Goal: Communication & Community: Answer question/provide support

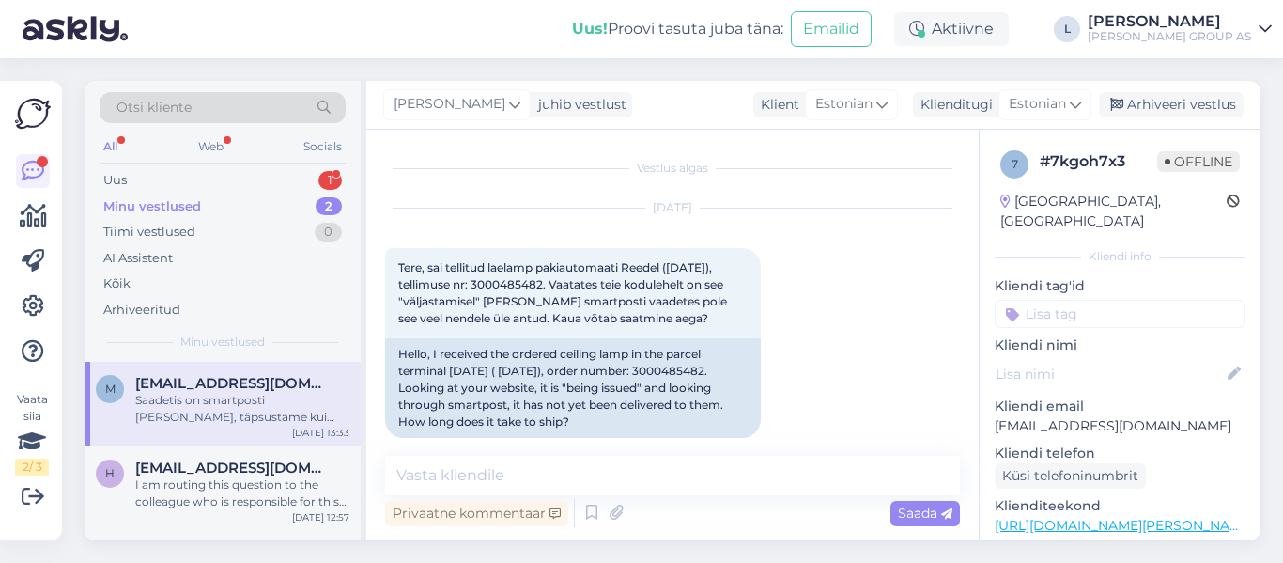
scroll to position [476, 0]
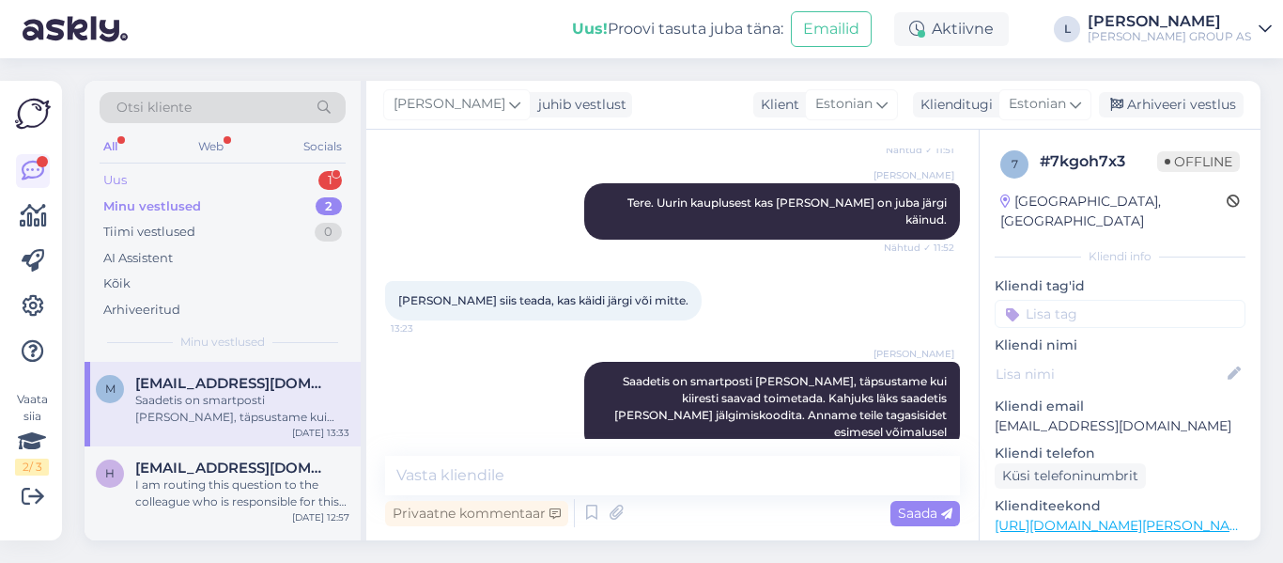
click at [174, 178] on div "Uus 1" at bounding box center [223, 180] width 246 height 26
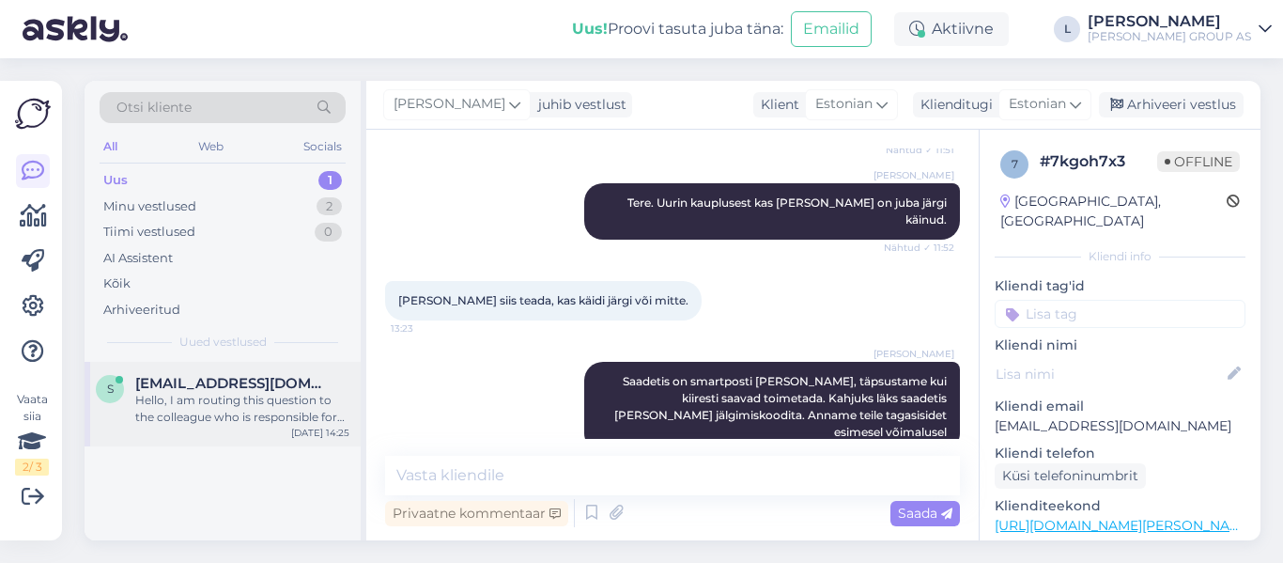
click at [203, 379] on span "[EMAIL_ADDRESS][DOMAIN_NAME]" at bounding box center [232, 383] width 195 height 17
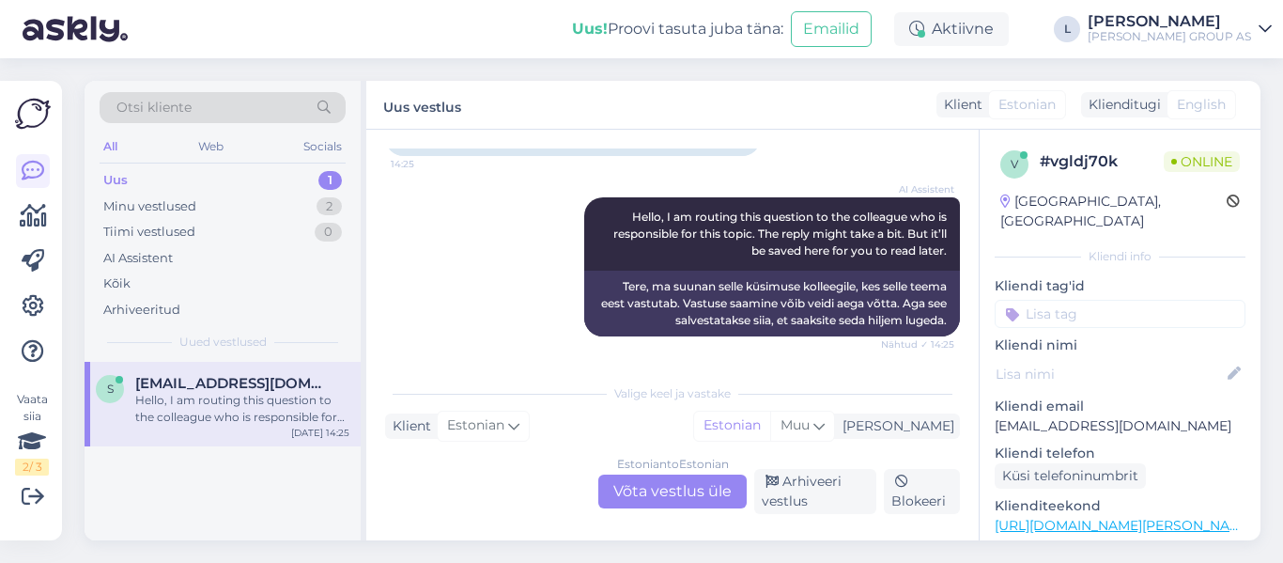
click at [666, 490] on div "Estonian to Estonian Võta vestlus üle" at bounding box center [672, 491] width 148 height 34
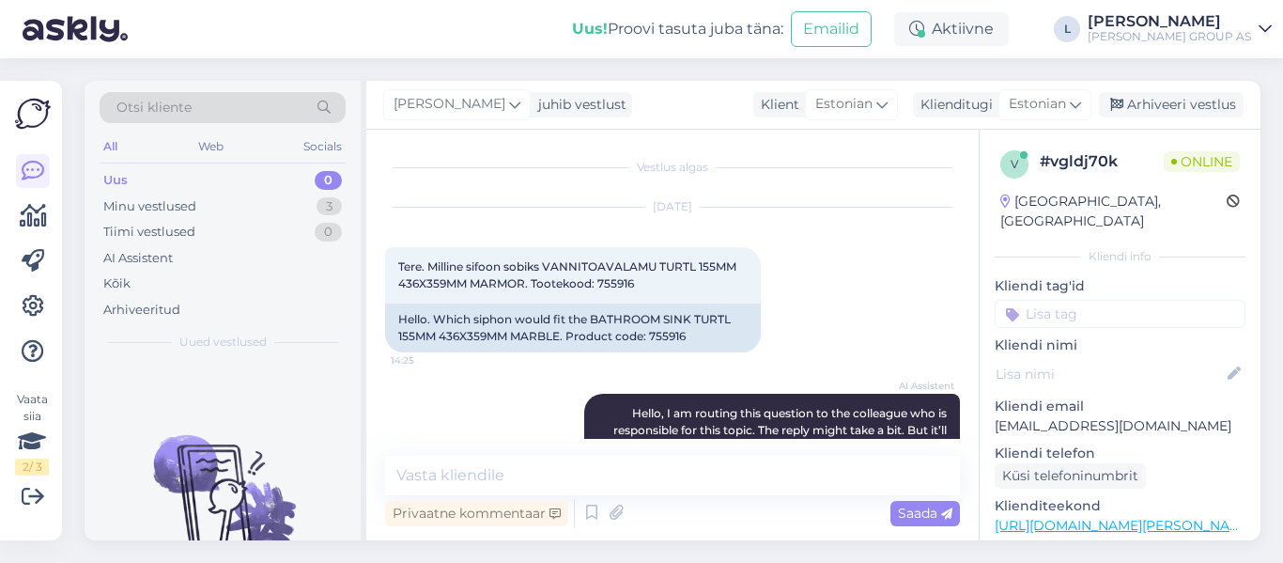
scroll to position [0, 0]
drag, startPoint x: 657, startPoint y: 270, endPoint x: 550, endPoint y: 266, distance: 107.2
click at [550, 266] on span "Tere. Milline sifoon sobiks VANNITOAVALAMU TURTL 155MM 436X359MM MARMOR. Tootek…" at bounding box center [568, 275] width 341 height 31
copy span "VANNITOAVALAMU"
drag, startPoint x: 632, startPoint y: 288, endPoint x: 599, endPoint y: 286, distance: 32.9
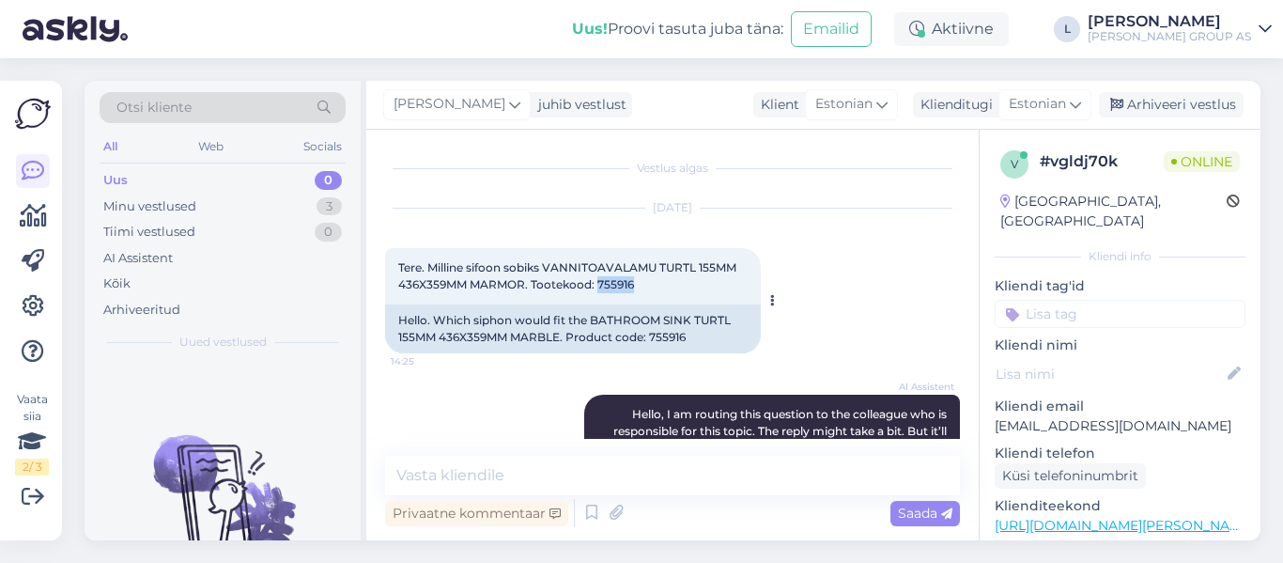
click at [599, 286] on span "Tere. Milline sifoon sobiks VANNITOAVALAMU TURTL 155MM 436X359MM MARMOR. Tootek…" at bounding box center [568, 275] width 341 height 31
copy span "755916"
click at [560, 475] on textarea at bounding box center [672, 475] width 575 height 39
paste textarea "[URL][DOMAIN_NAME][PERSON_NAME]"
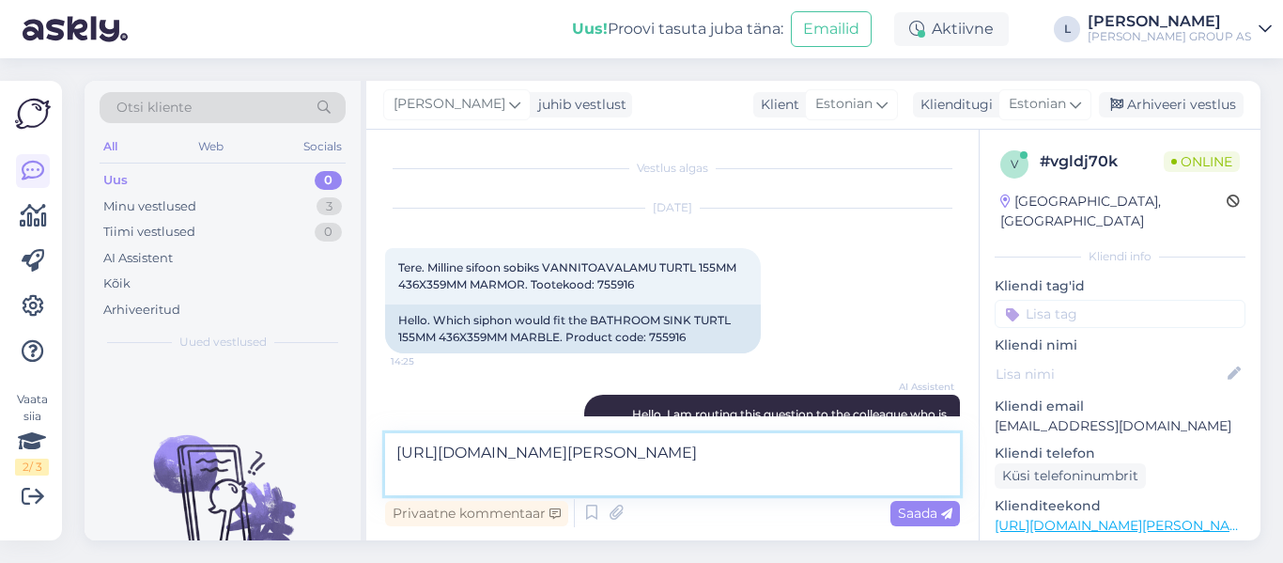
drag, startPoint x: 317, startPoint y: 452, endPoint x: 257, endPoint y: 399, distance: 79.2
click at [277, 430] on div "Otsi kliente All Web Socials Uus 0 Minu vestlused 3 Tiimi vestlused 0 AI Assist…" at bounding box center [673, 310] width 1176 height 459
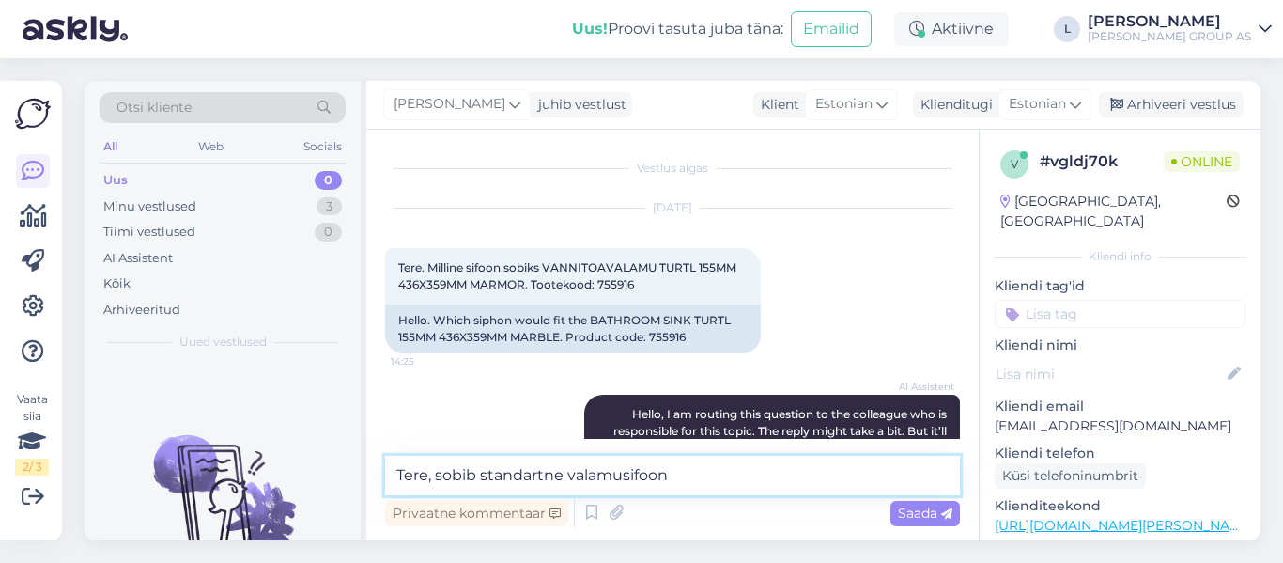
paste textarea "[URL][DOMAIN_NAME][PERSON_NAME]"
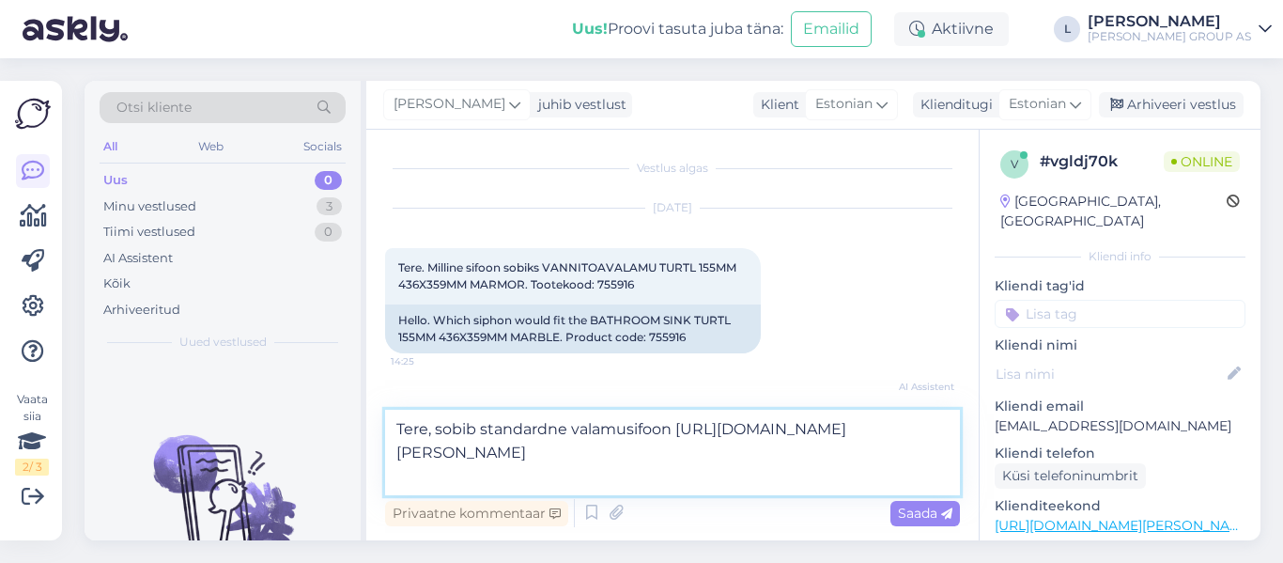
click at [545, 432] on textarea "Tere, sobib standardne valamusifoon [URL][DOMAIN_NAME][PERSON_NAME]" at bounding box center [672, 452] width 575 height 85
type textarea "Tere, sobib standartne valamusifoon [URL][DOMAIN_NAME][PERSON_NAME]"
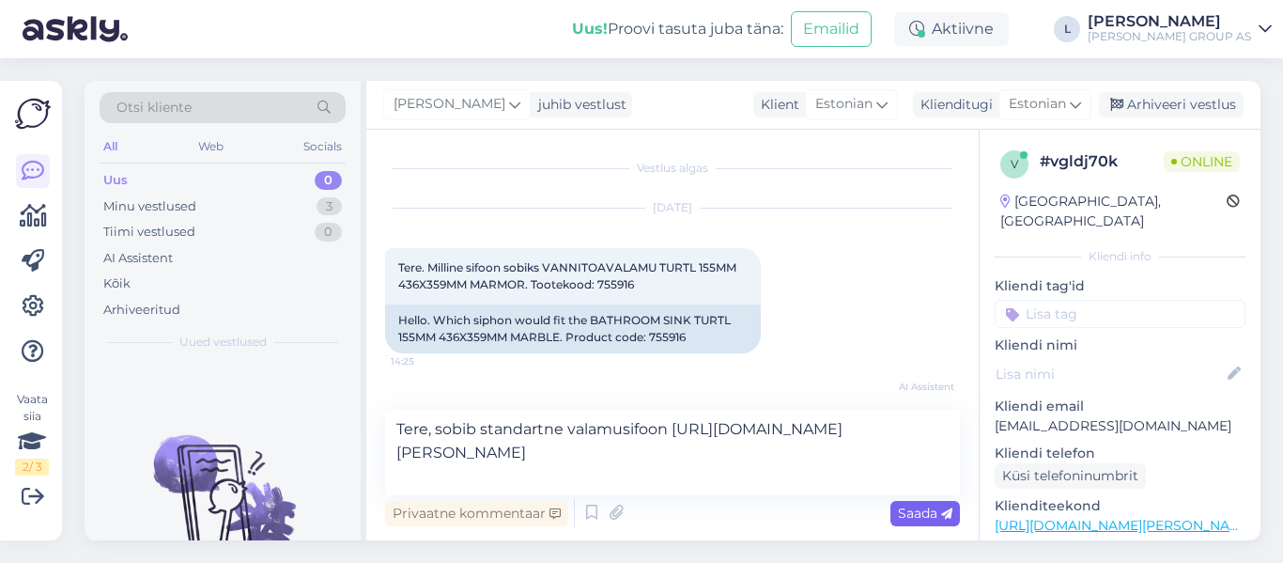
click at [944, 514] on icon at bounding box center [946, 513] width 11 height 11
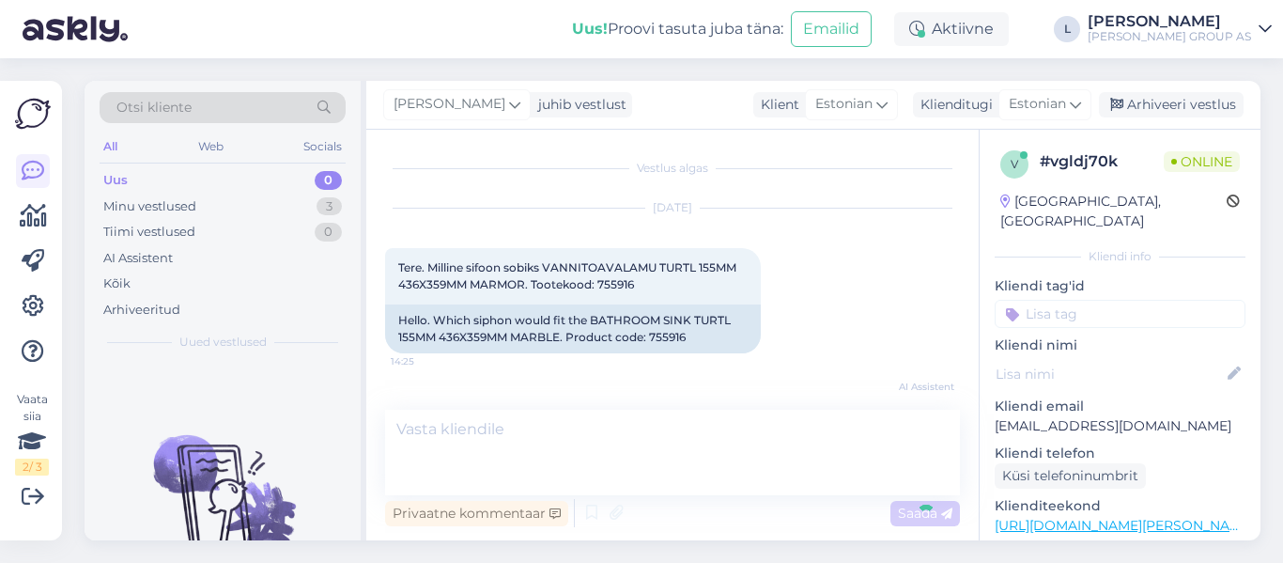
scroll to position [230, 0]
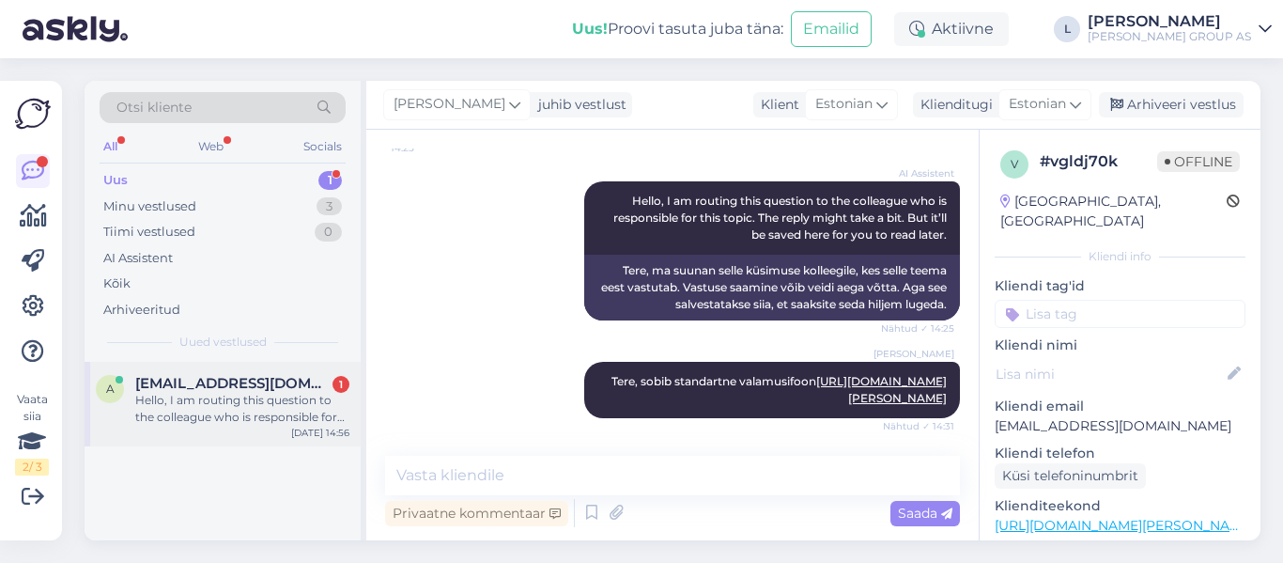
click at [236, 394] on div "Hello, I am routing this question to the colleague who is responsible for this …" at bounding box center [242, 409] width 214 height 34
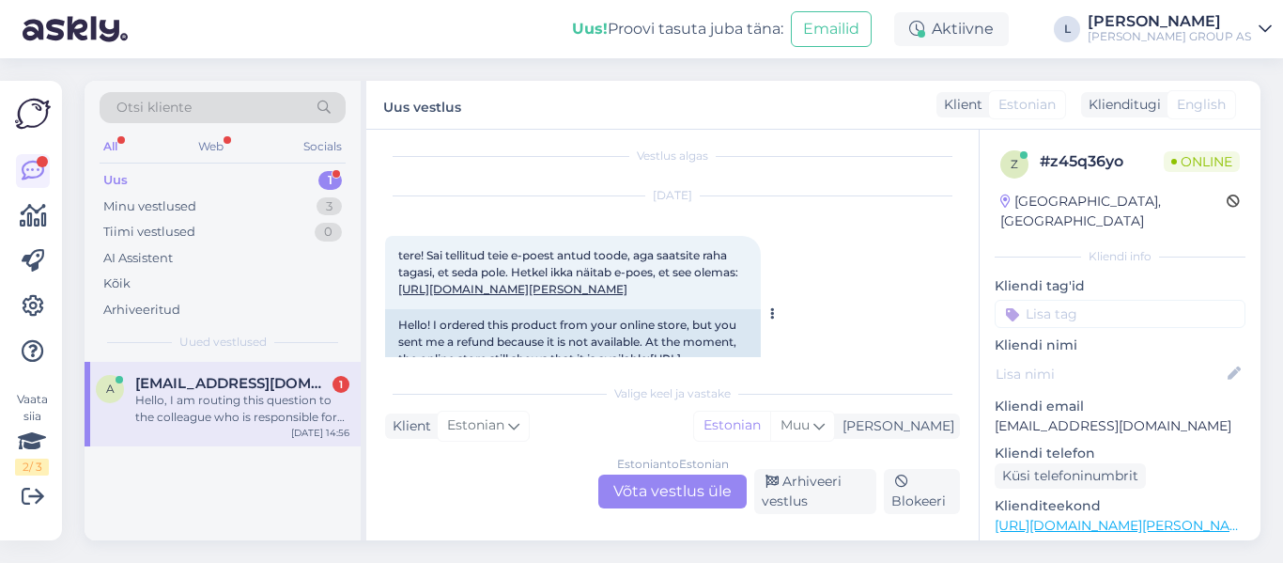
scroll to position [0, 0]
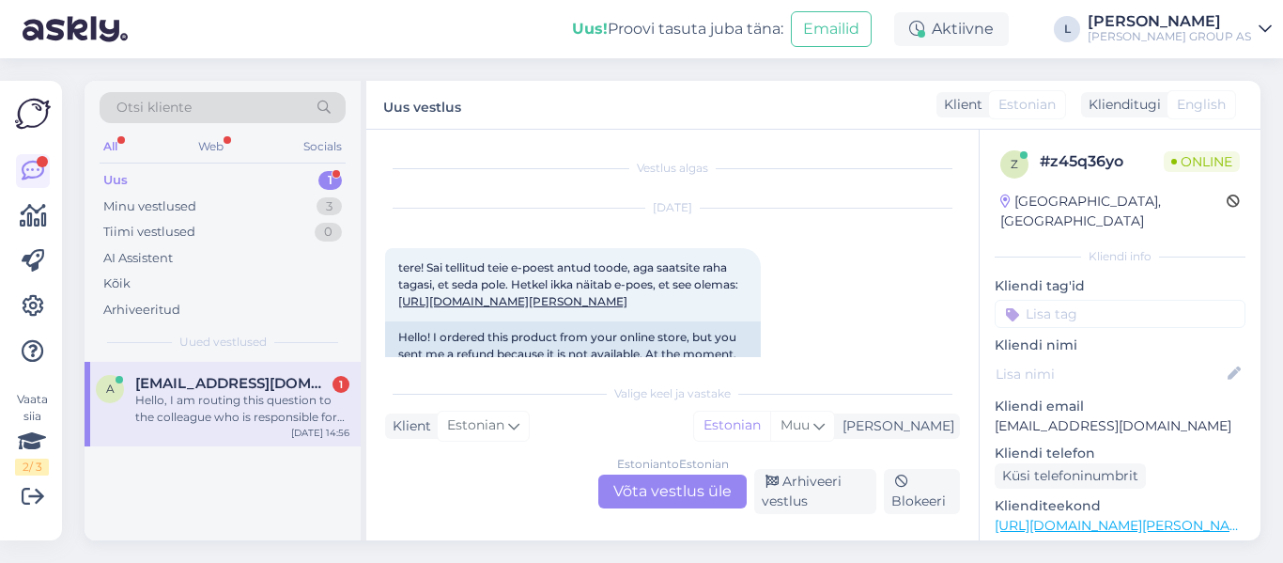
click at [695, 500] on div "Estonian to Estonian Võta vestlus üle" at bounding box center [672, 491] width 148 height 34
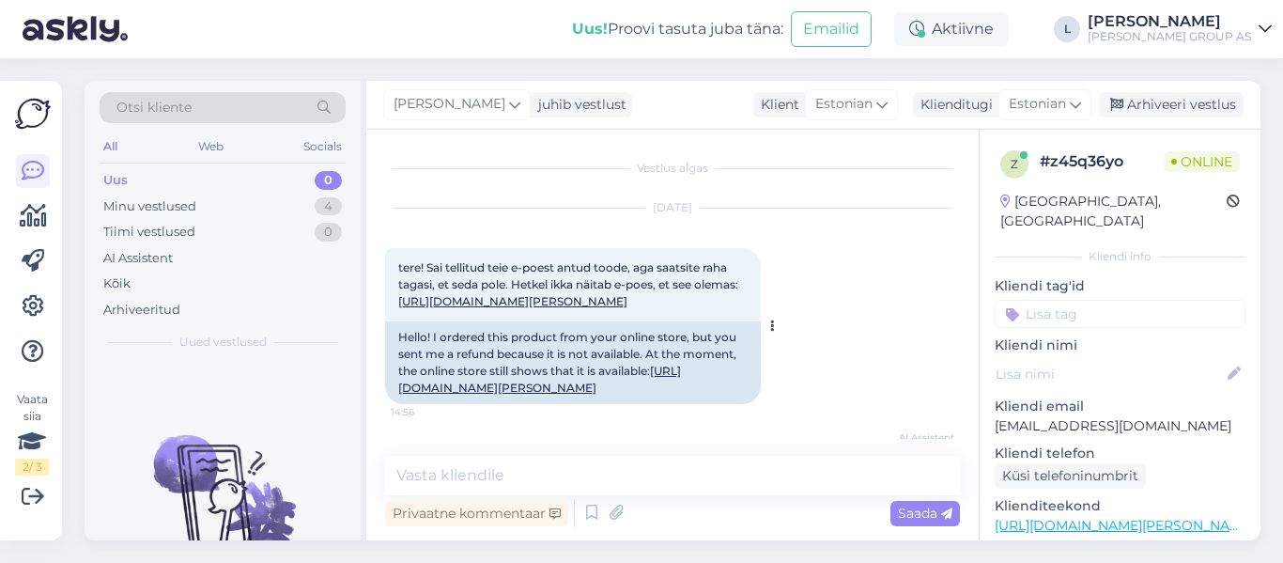
click at [434, 308] on link "[URL][DOMAIN_NAME][PERSON_NAME]" at bounding box center [512, 301] width 229 height 14
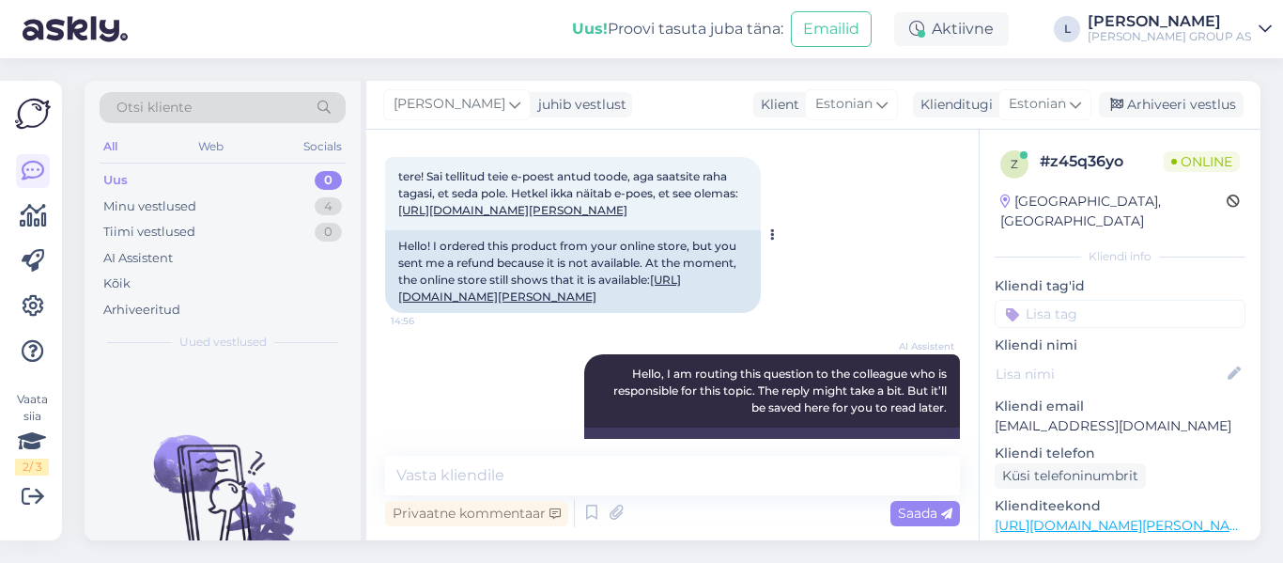
scroll to position [200, 0]
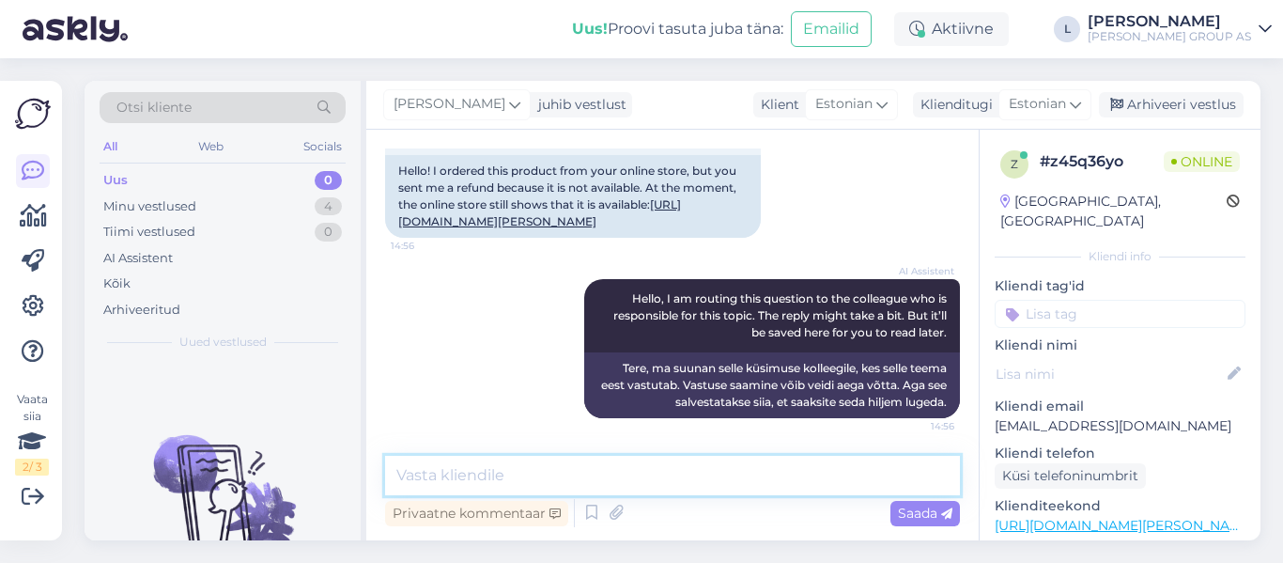
click at [578, 481] on textarea at bounding box center [672, 475] width 575 height 39
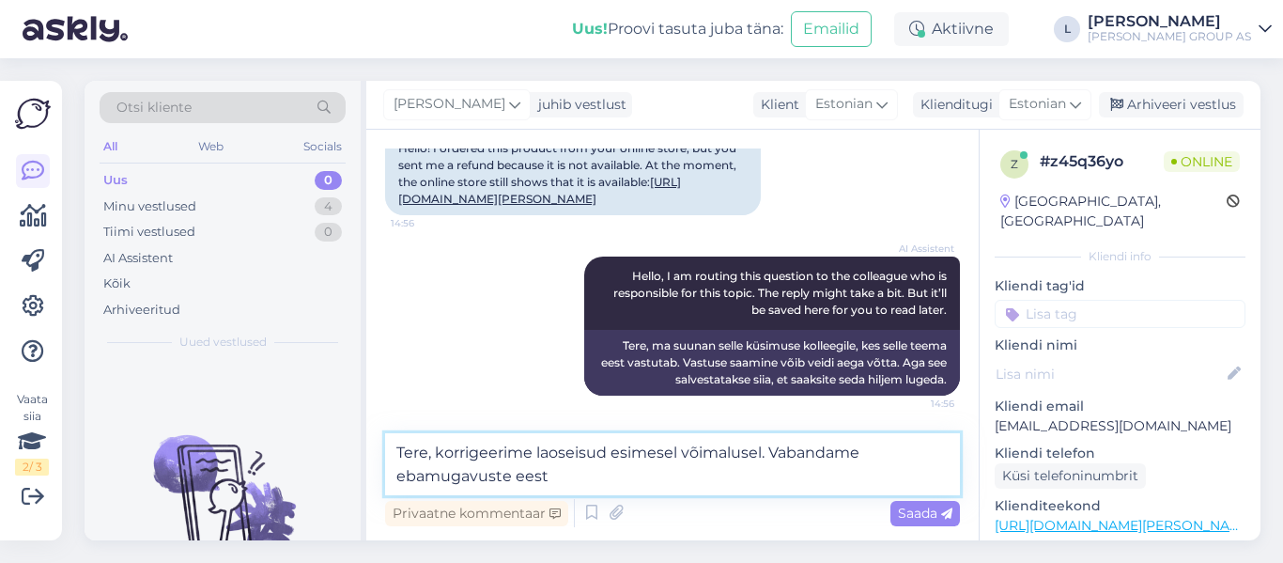
type textarea "Tere, korrigeerime laoseisud esimesel võimalusel. Vabandame ebamugavuste eest!"
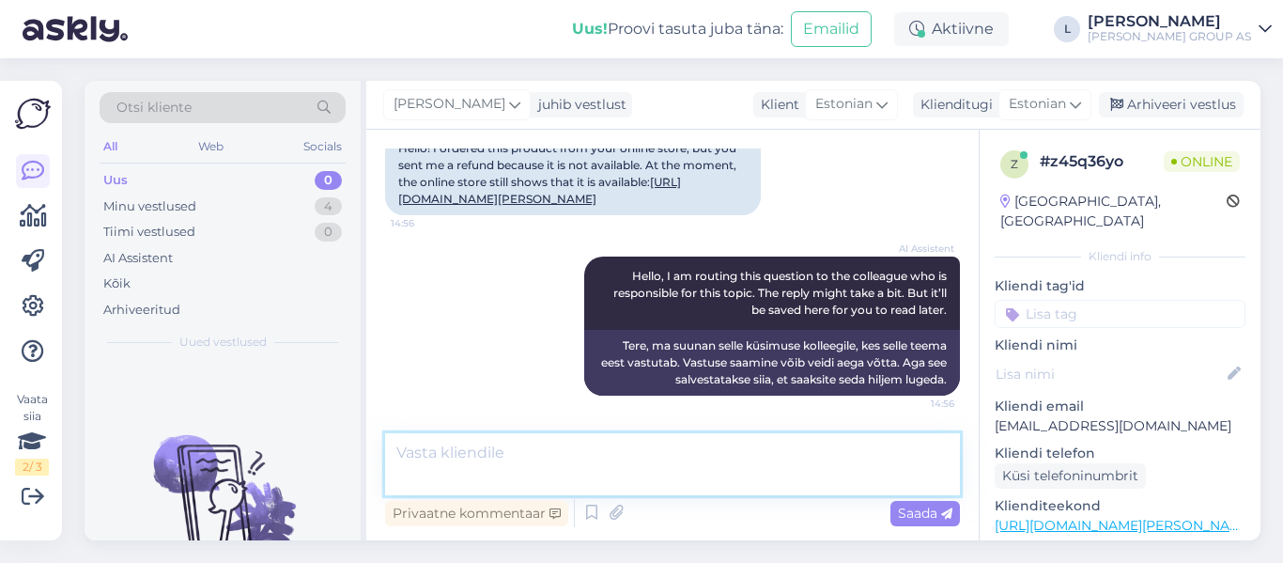
scroll to position [298, 0]
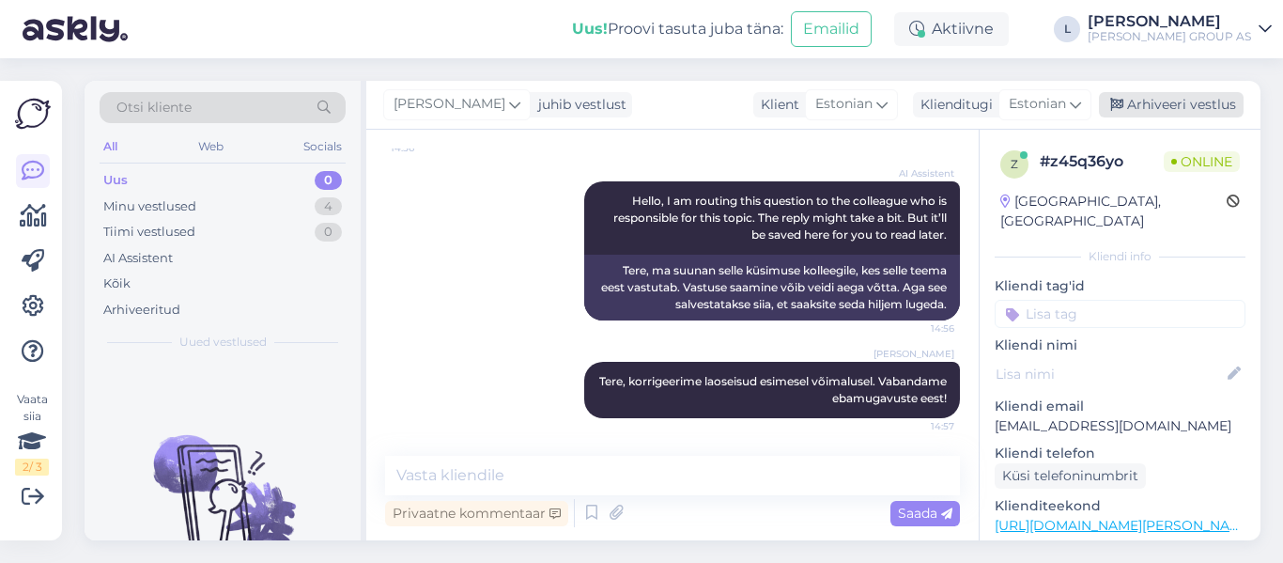
click at [1231, 94] on div "Arhiveeri vestlus" at bounding box center [1171, 104] width 145 height 25
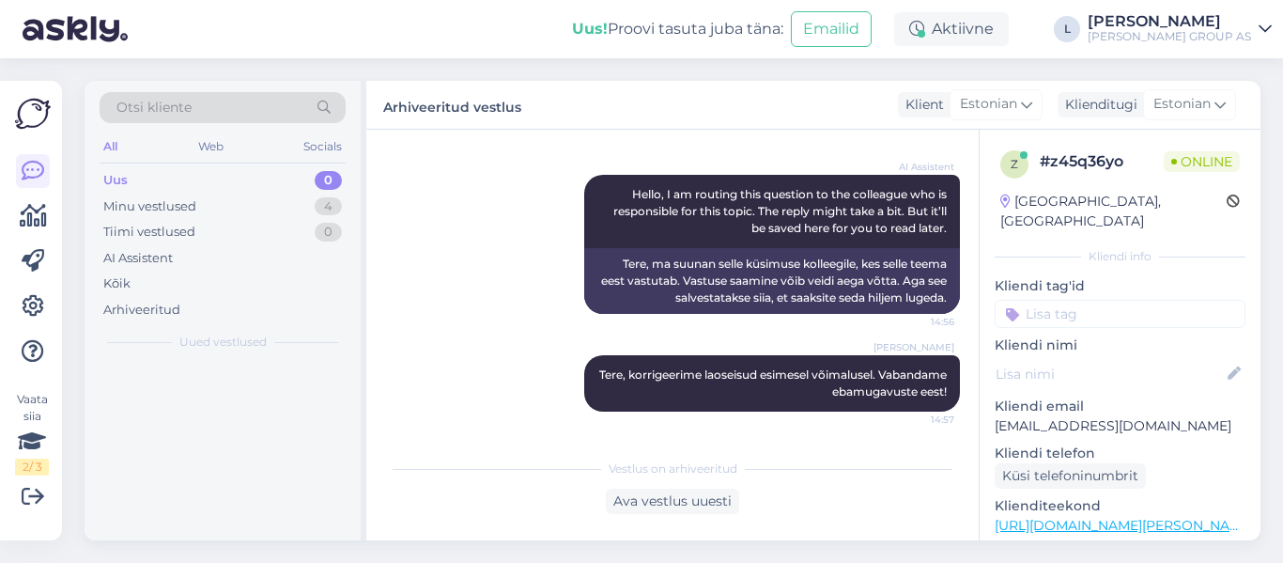
scroll to position [304, 0]
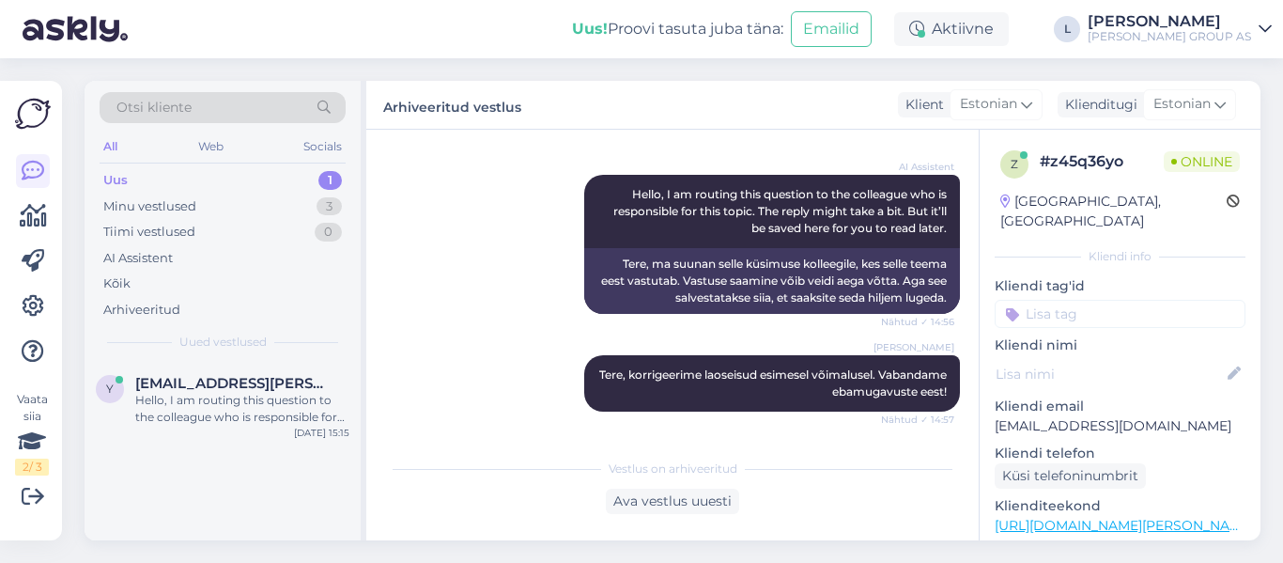
click at [194, 179] on div "Uus 1" at bounding box center [223, 180] width 246 height 26
click at [272, 406] on div "Hello, I am routing this question to the colleague who is responsible for this …" at bounding box center [242, 409] width 214 height 34
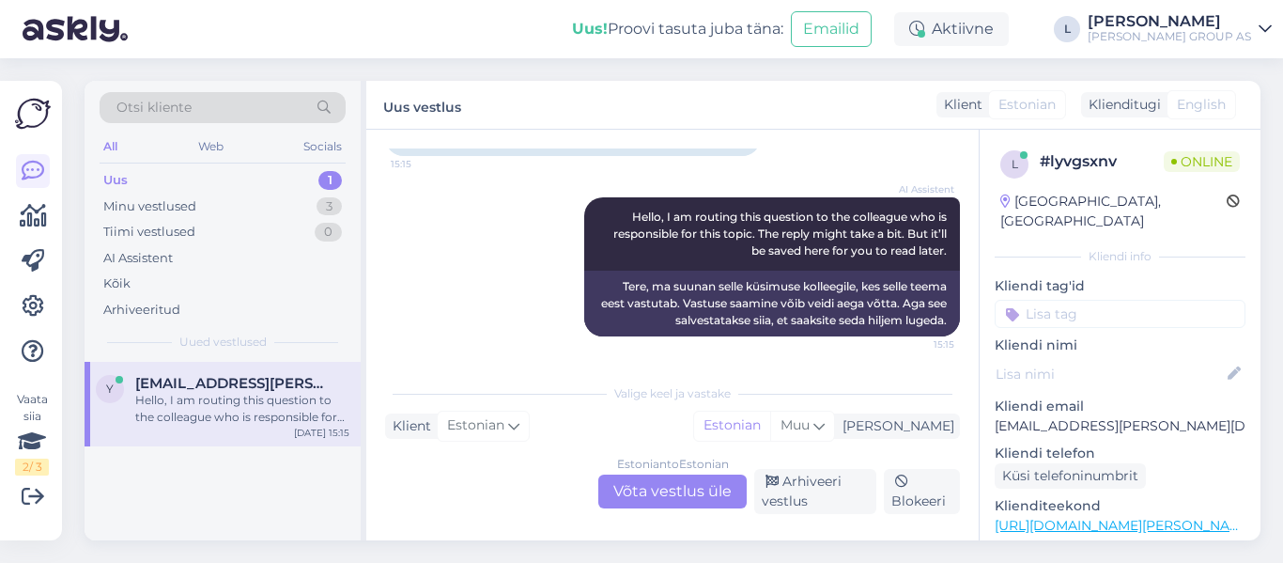
click at [682, 479] on div "Estonian to Estonian Võta vestlus üle" at bounding box center [672, 491] width 148 height 34
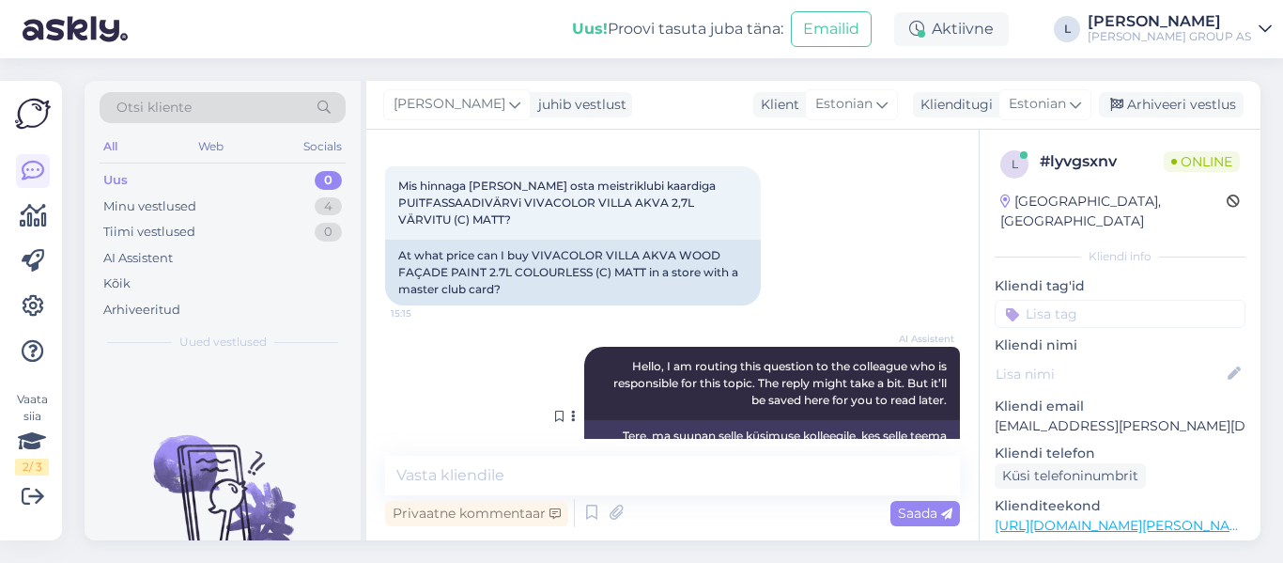
scroll to position [0, 0]
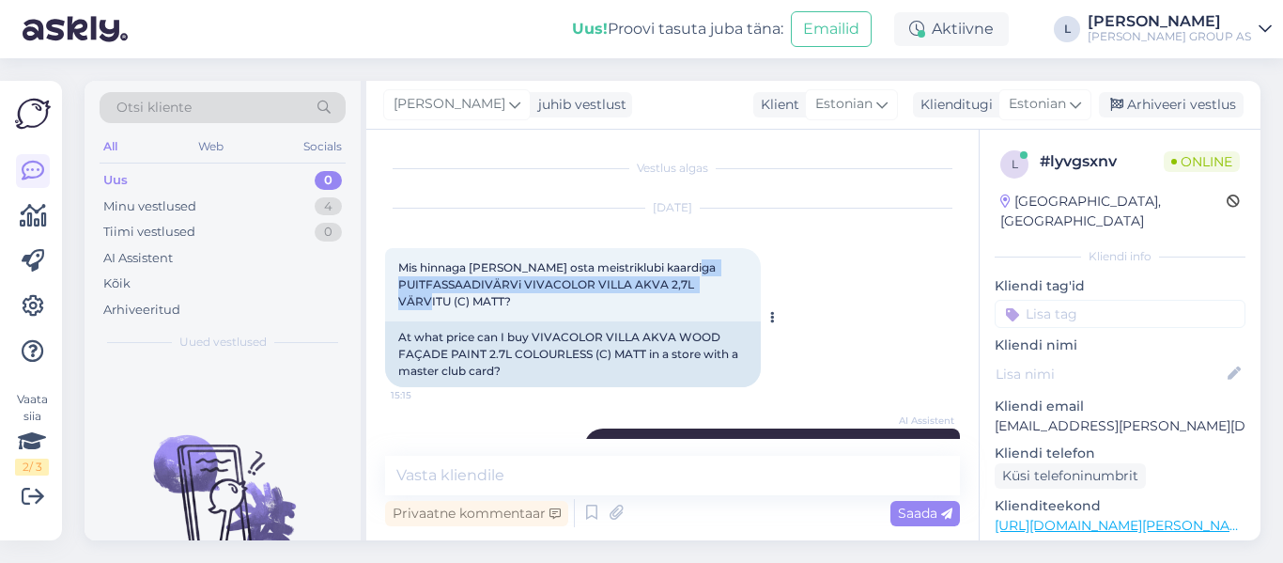
drag, startPoint x: 738, startPoint y: 281, endPoint x: 396, endPoint y: 278, distance: 342.0
click at [396, 278] on div "Mis hinnaga [PERSON_NAME] osta meistriklubi kaardiga PUITFASSAADIVÄRVi VIVACOLO…" at bounding box center [573, 284] width 376 height 73
copy span "PUITFASSAADIVÄRVi VIVACOLOR VILLA AKVA 2,7L VÄRVITU"
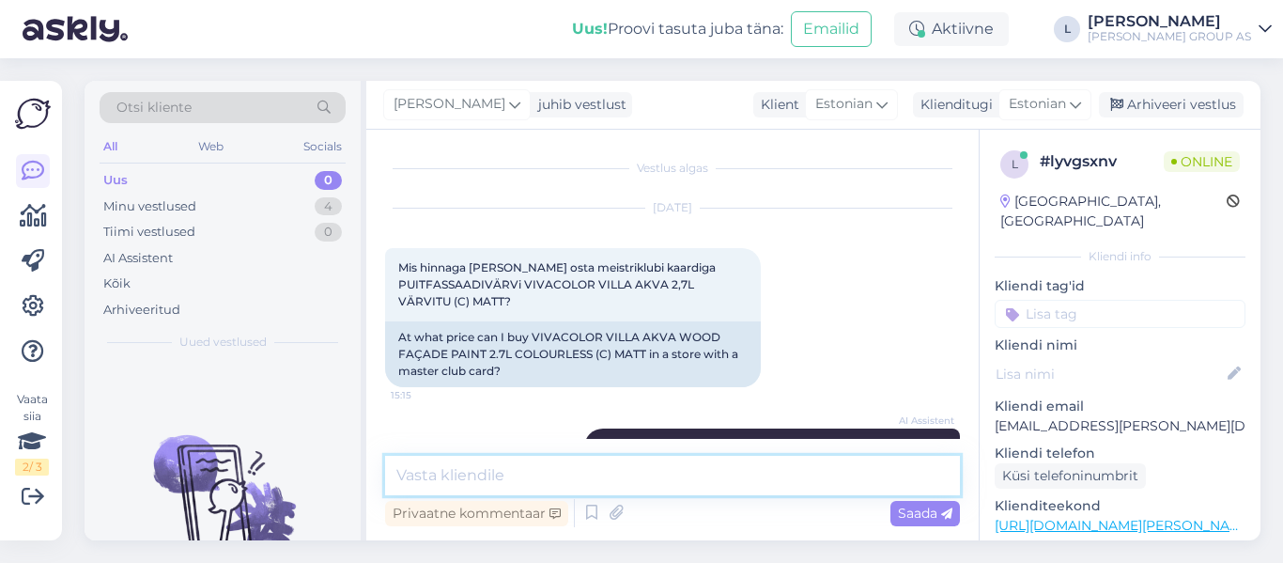
click at [560, 469] on textarea at bounding box center [672, 475] width 575 height 39
type textarea "Tere, 25,25eur"
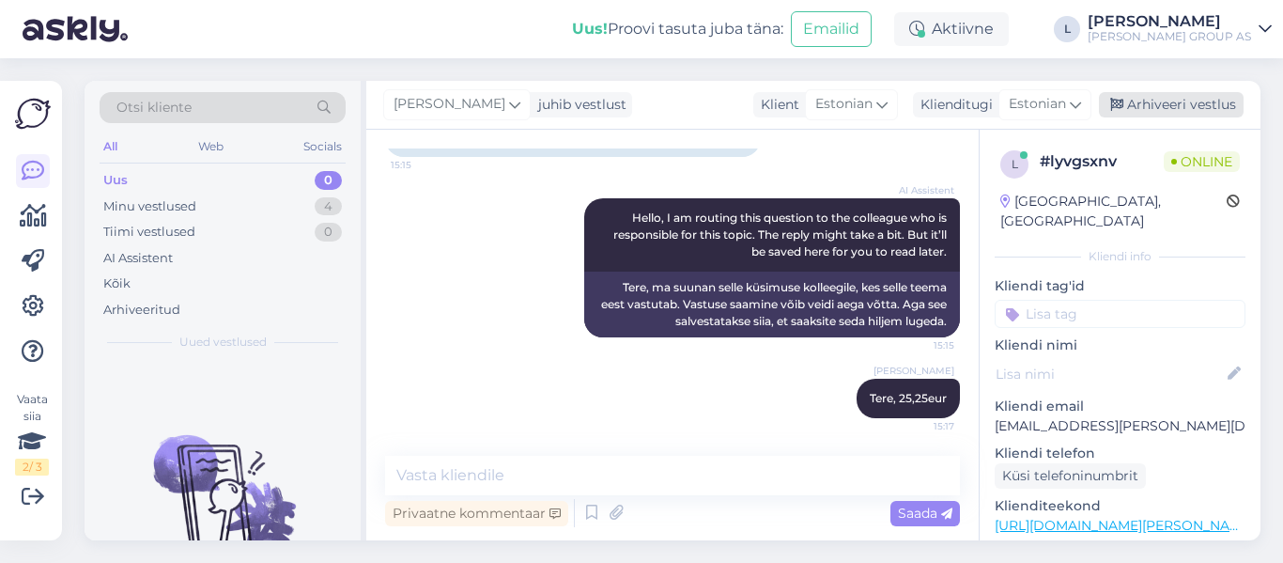
click at [1218, 98] on div "Arhiveeri vestlus" at bounding box center [1171, 104] width 145 height 25
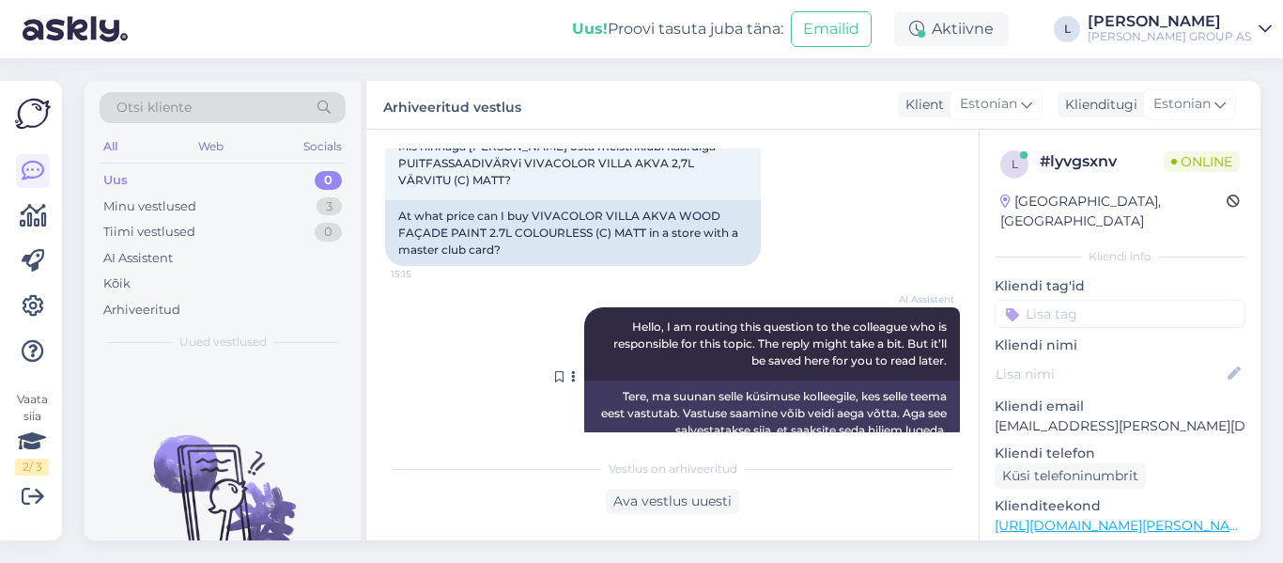
scroll to position [0, 0]
